Goal: Task Accomplishment & Management: Use online tool/utility

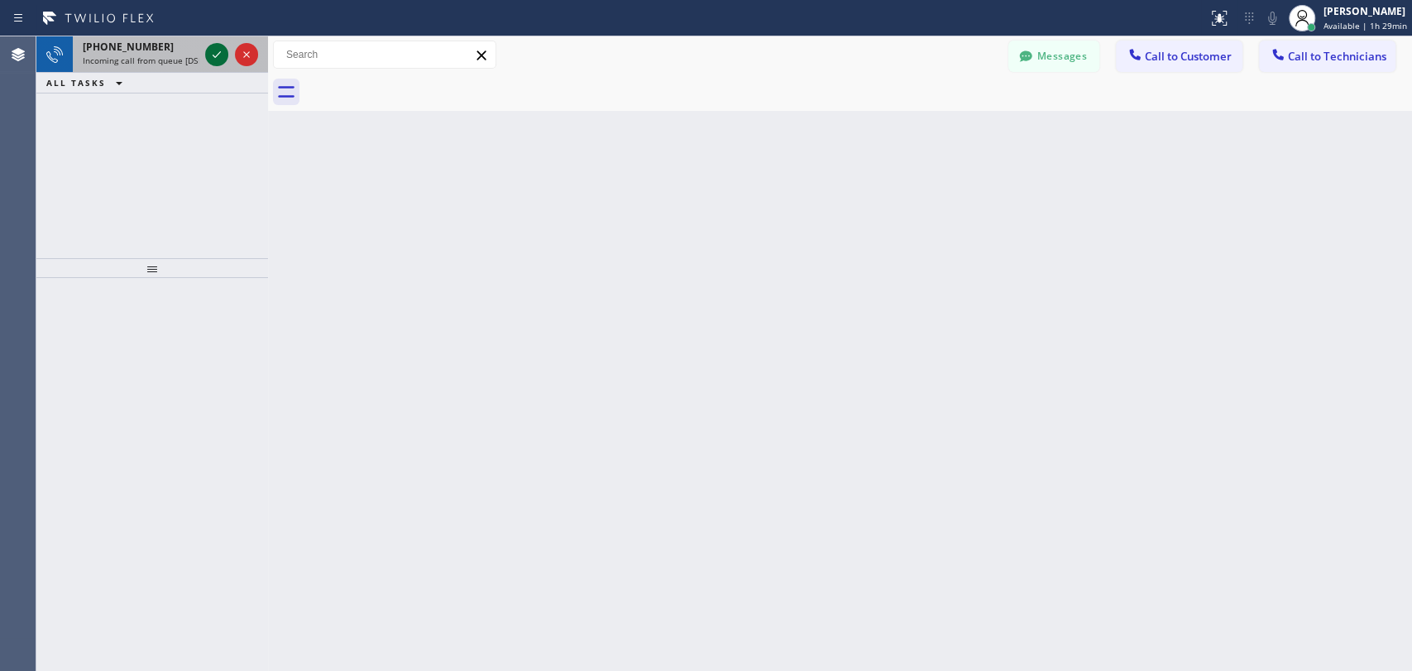
click at [221, 55] on icon at bounding box center [217, 55] width 20 height 20
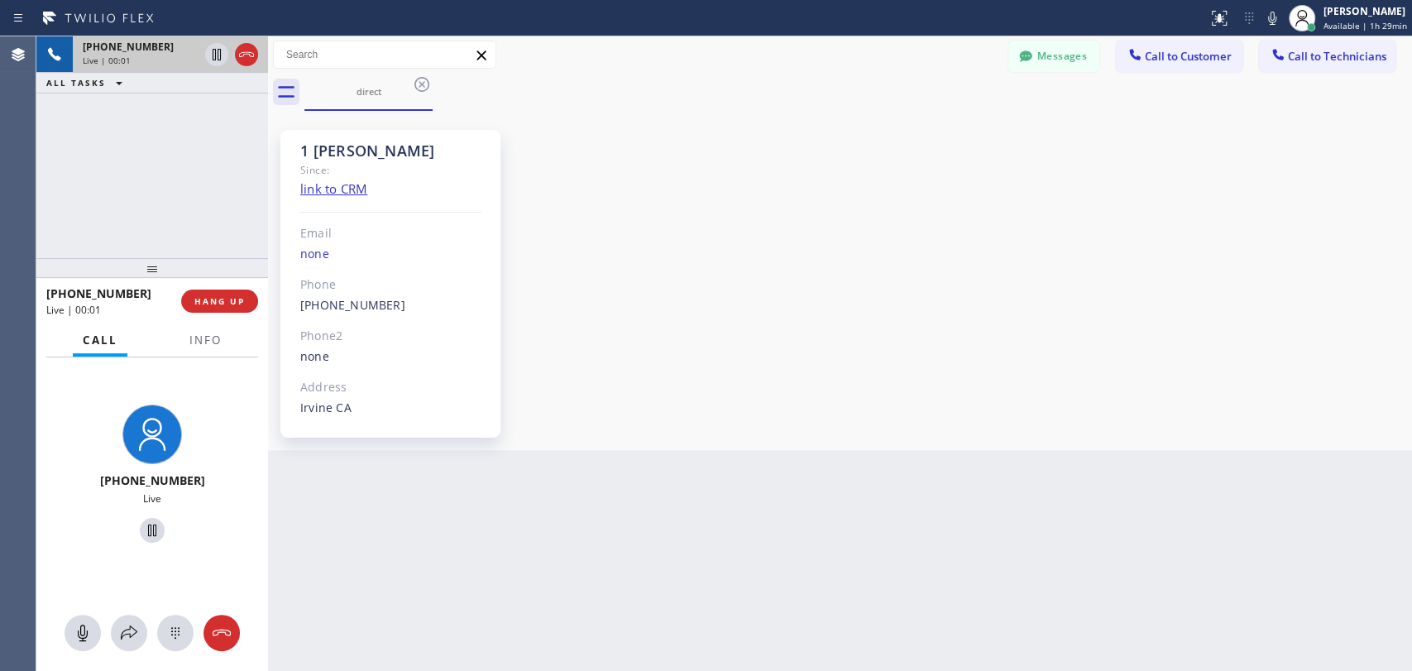
scroll to position [8875, 0]
click at [1260, 293] on div "1 [PERSON_NAME] Since: link to CRM Email none Phone [PHONE_NUMBER] Outbound cal…" at bounding box center [840, 280] width 1136 height 331
click at [1225, 305] on div "1 [PERSON_NAME] Since: link to CRM Email none Phone [PHONE_NUMBER] Outbound cal…" at bounding box center [840, 280] width 1136 height 331
click at [55, 202] on div "[PHONE_NUMBER] Live | 16:10 ALL TASKS ALL TASKS ACTIVE TASKS TASKS IN WRAP UP" at bounding box center [152, 147] width 232 height 222
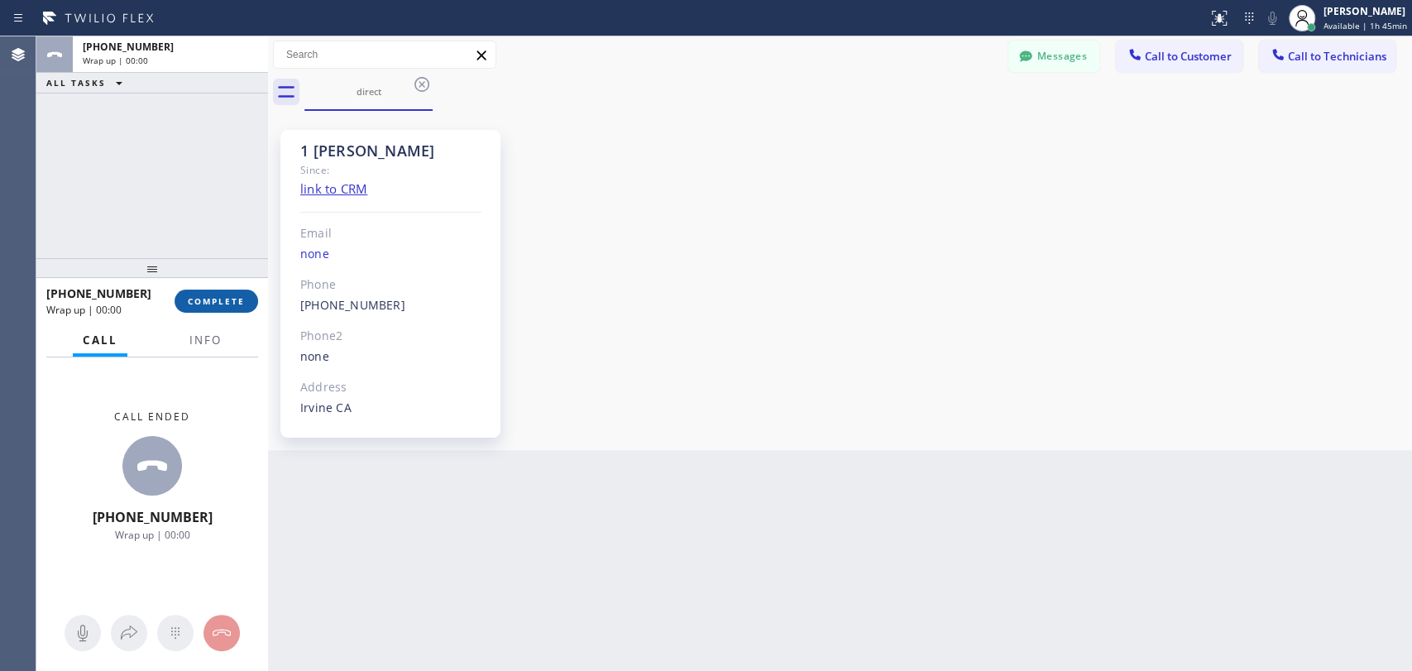
click at [218, 307] on button "COMPLETE" at bounding box center [217, 301] width 84 height 23
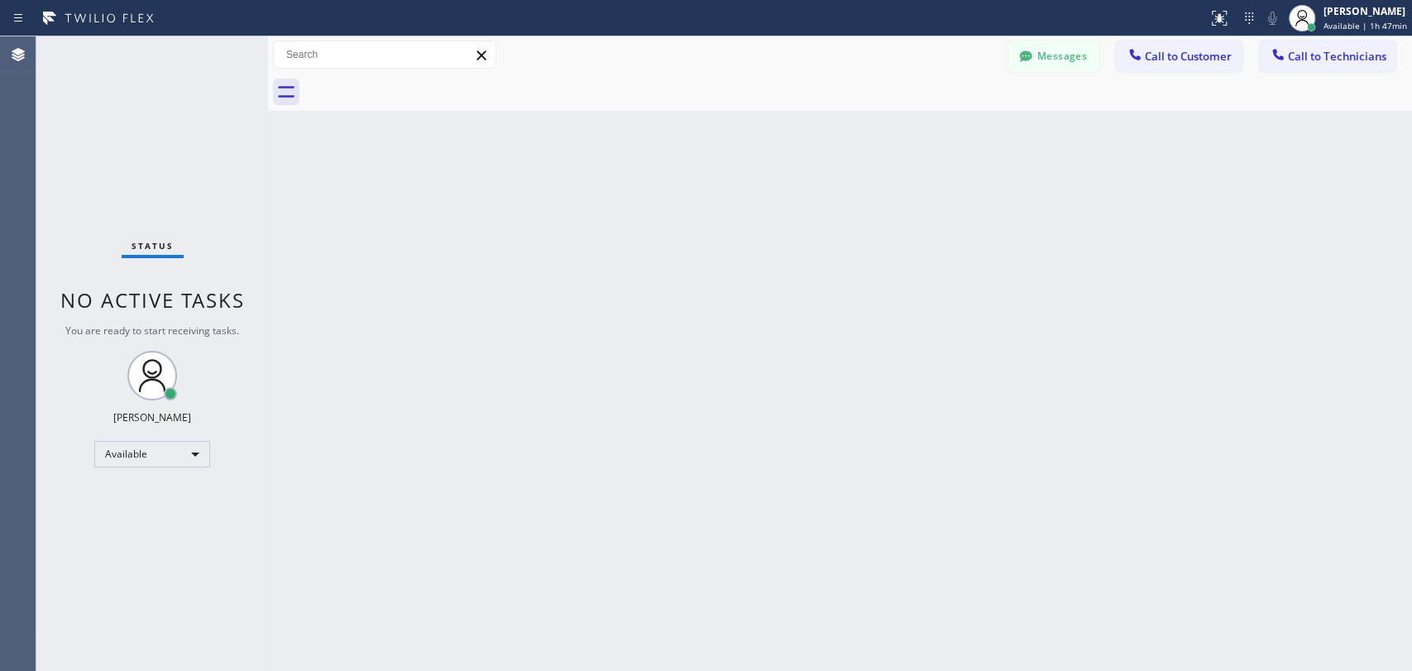
click at [1222, 155] on div "Back to Dashboard Change Sender ID Customers Technicians MH [PERSON_NAME] [DATE…" at bounding box center [840, 353] width 1144 height 634
click at [1290, 44] on button "Call to Technicians" at bounding box center [1327, 56] width 136 height 31
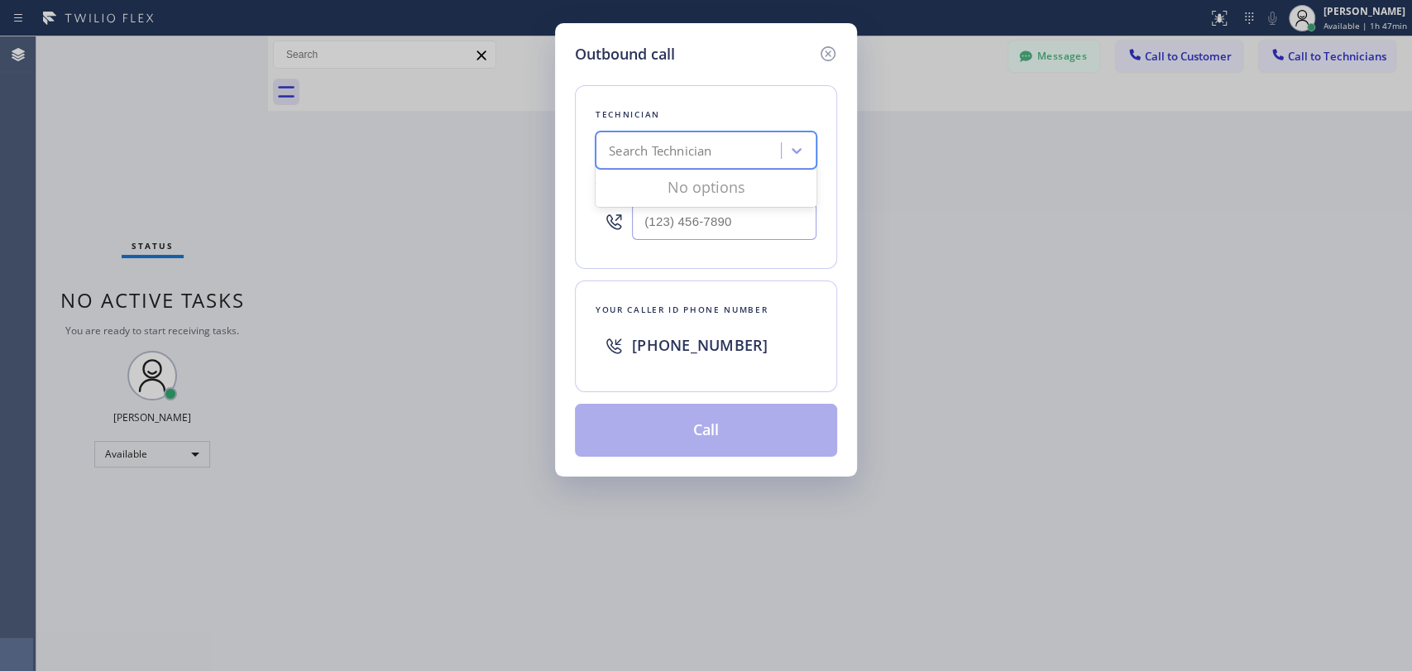
click at [677, 160] on div "Search Technician" at bounding box center [691, 150] width 180 height 29
type input "serg"
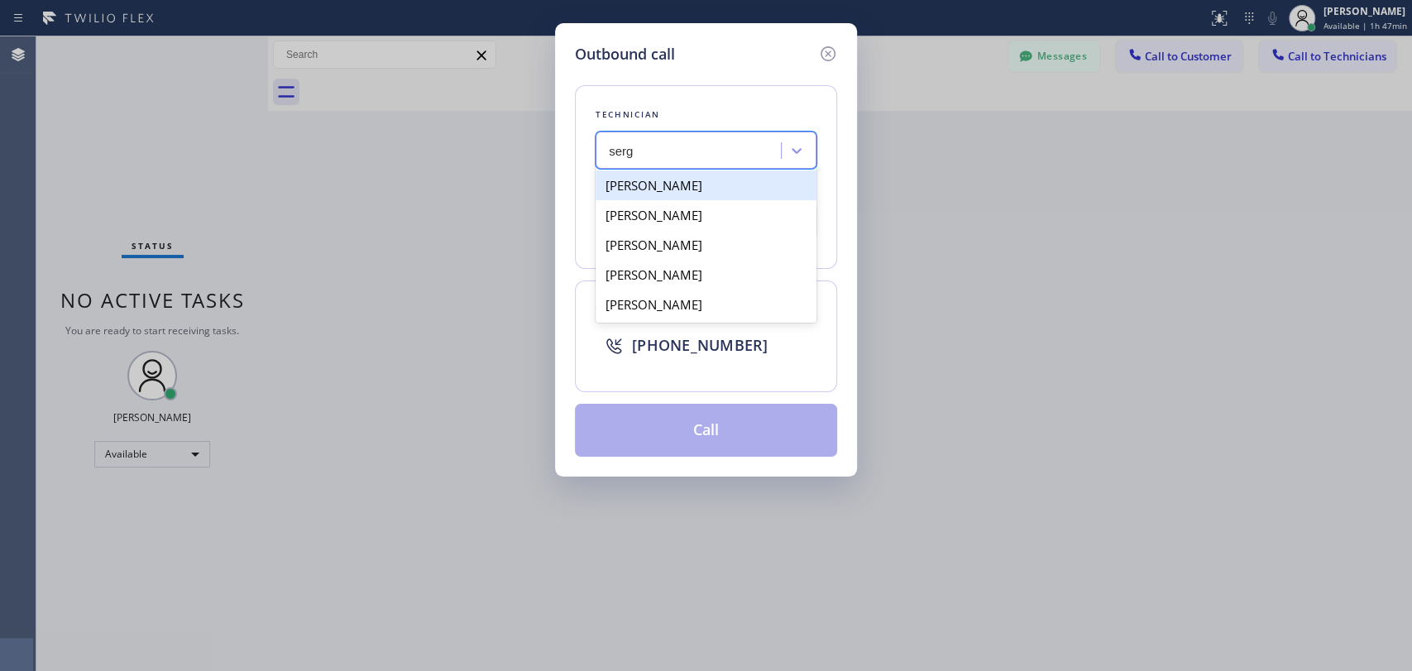
click at [721, 186] on div "[PERSON_NAME]" at bounding box center [706, 185] width 221 height 30
type input "[PHONE_NUMBER]"
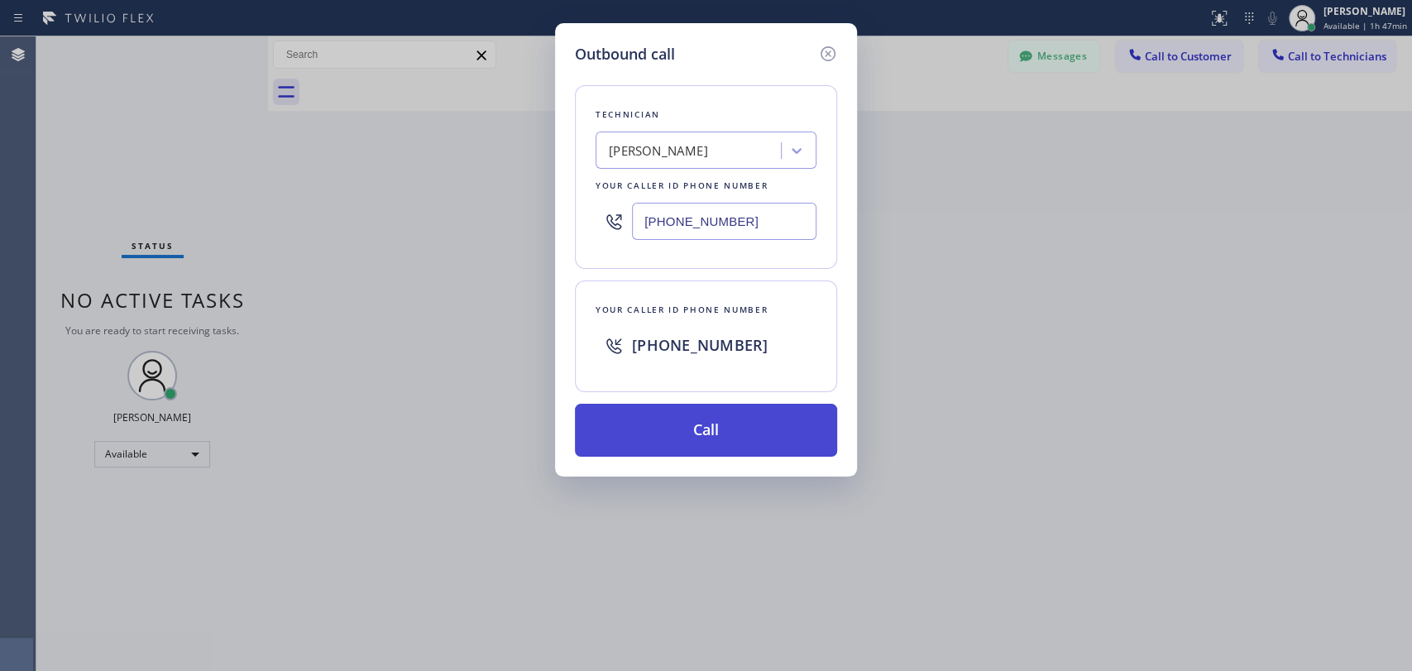
click at [802, 439] on button "Call" at bounding box center [706, 430] width 262 height 53
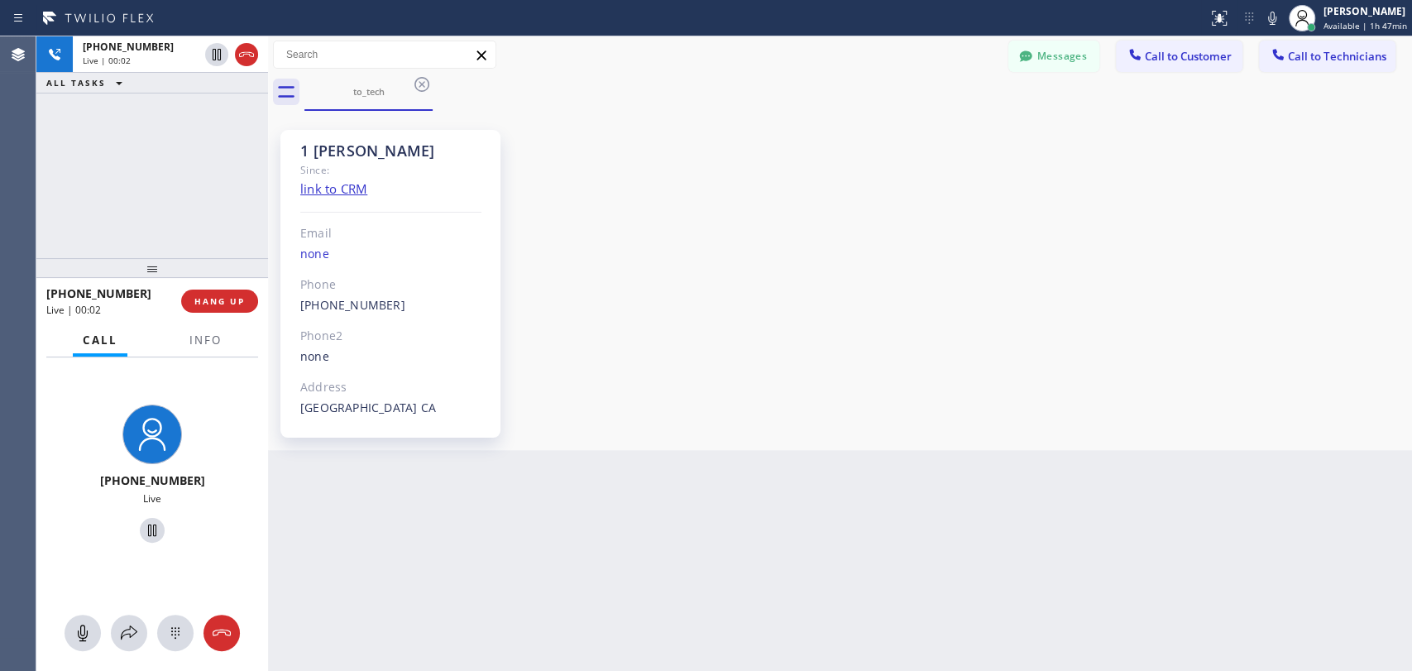
click at [55, 229] on div "[PHONE_NUMBER] Live | 00:02 ALL TASKS ALL TASKS ACTIVE TASKS TASKS IN WRAP UP" at bounding box center [152, 147] width 232 height 222
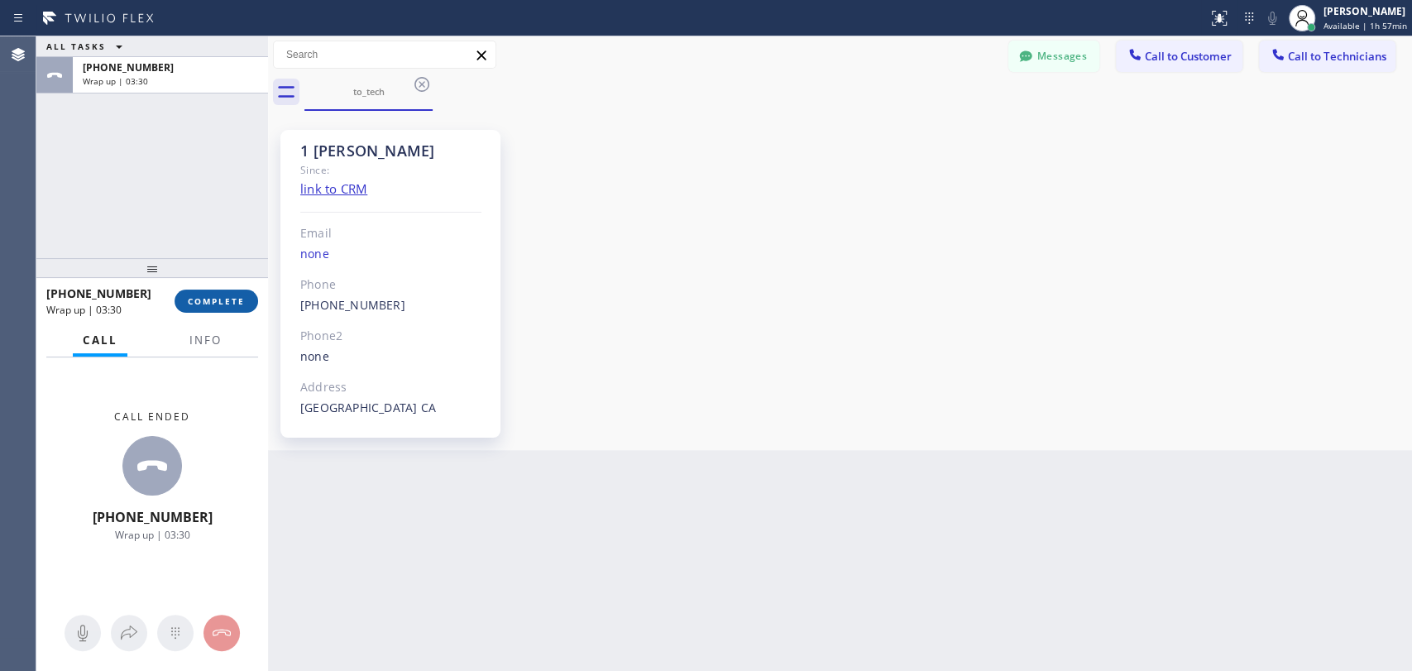
click at [218, 304] on span "COMPLETE" at bounding box center [216, 301] width 57 height 12
